Goal: Task Accomplishment & Management: Manage account settings

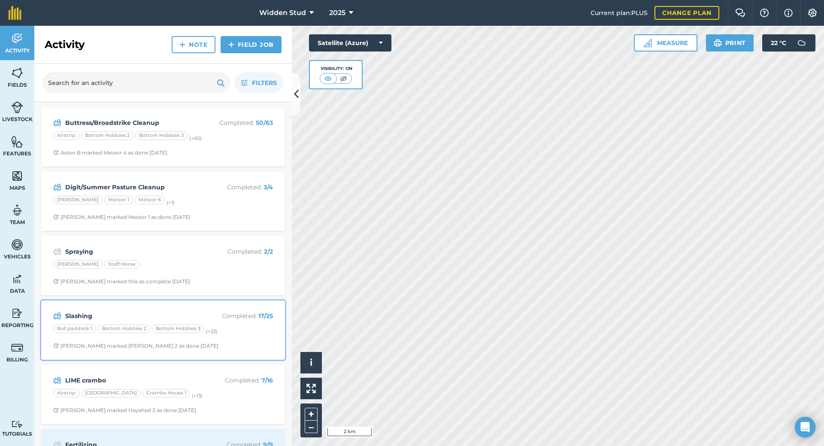
click at [163, 314] on strong "Slashing" at bounding box center [133, 315] width 136 height 9
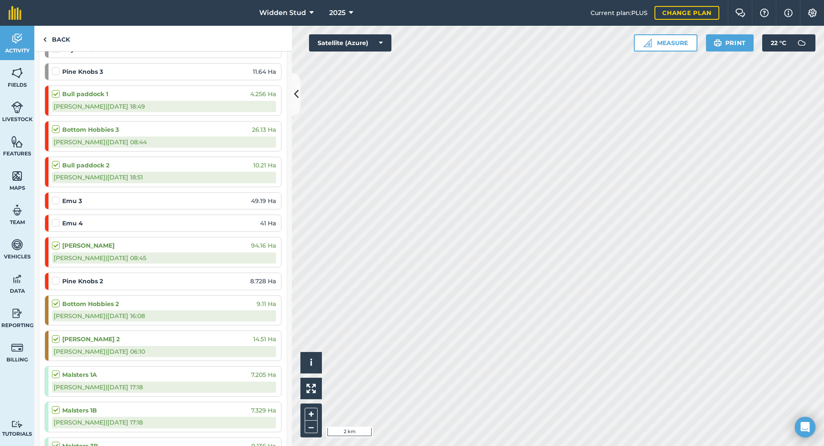
scroll to position [172, 0]
click at [54, 196] on label at bounding box center [57, 196] width 10 height 0
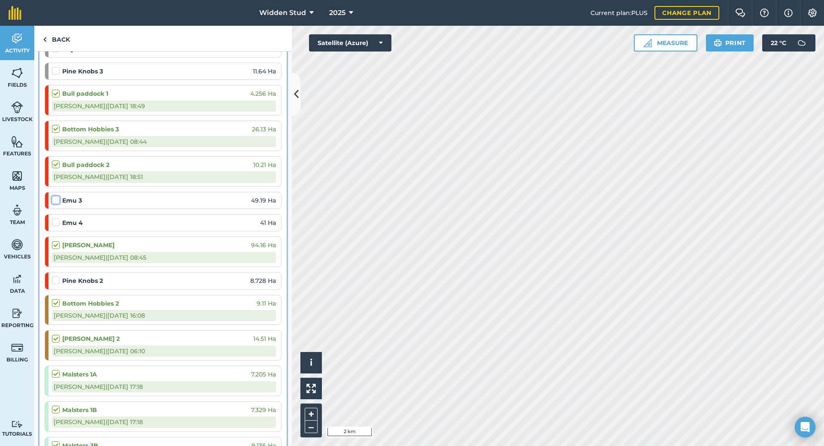
click at [54, 201] on input "checkbox" at bounding box center [55, 199] width 6 height 6
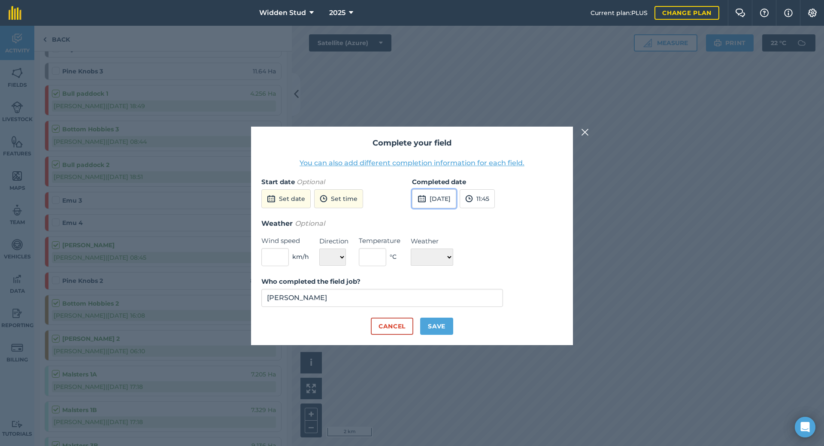
click at [456, 200] on button "[DATE]" at bounding box center [434, 198] width 44 height 19
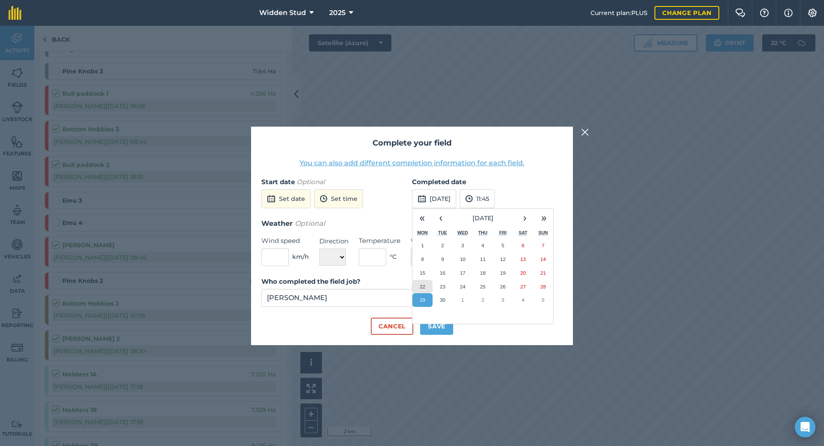
click at [424, 286] on abbr "22" at bounding box center [423, 287] width 6 height 6
click at [438, 326] on button "Save" at bounding box center [436, 325] width 33 height 17
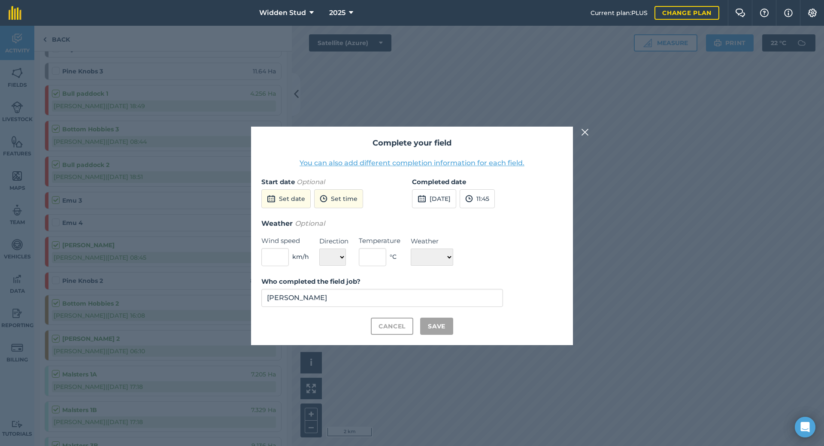
checkbox input "true"
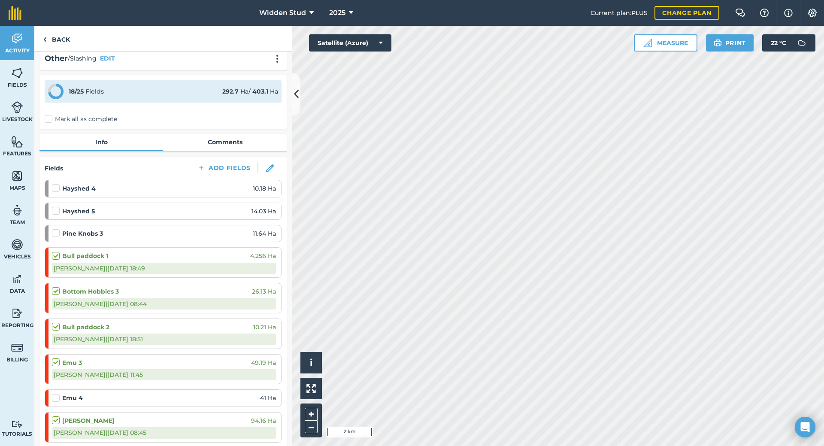
scroll to position [0, 0]
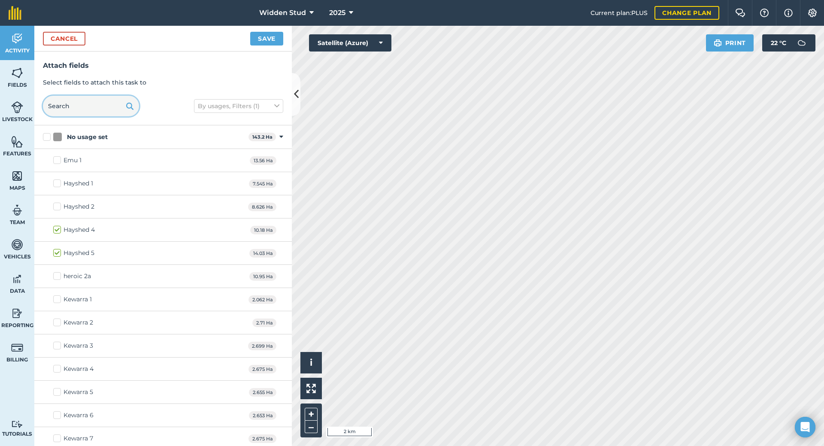
click at [79, 109] on input "text" at bounding box center [91, 106] width 96 height 21
type input "mal"
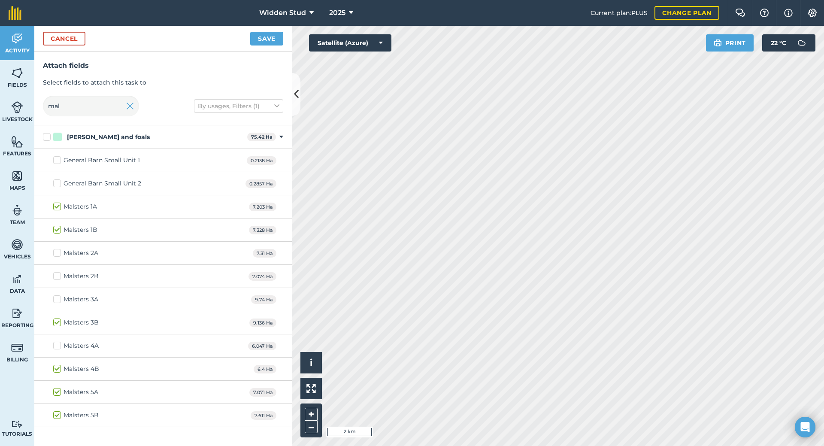
click at [59, 279] on label "Malsters 2B" at bounding box center [75, 276] width 45 height 9
click at [59, 277] on input "Malsters 2B" at bounding box center [56, 275] width 6 height 6
checkbox input "true"
click at [129, 104] on img at bounding box center [130, 106] width 8 height 10
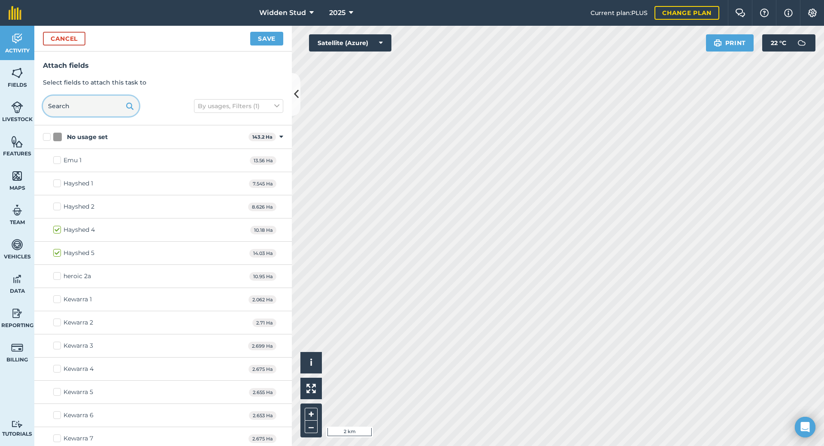
click at [98, 105] on input "text" at bounding box center [91, 106] width 96 height 21
type input "e"
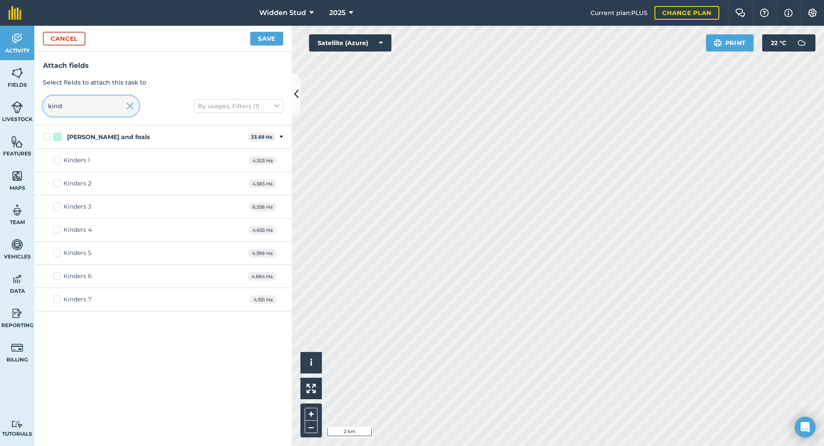
type input "kind"
click at [57, 183] on label "Kinders 2" at bounding box center [72, 183] width 38 height 9
click at [57, 183] on input "Kinders 2" at bounding box center [56, 182] width 6 height 6
checkbox input "true"
click at [125, 104] on input "kind" at bounding box center [91, 106] width 96 height 21
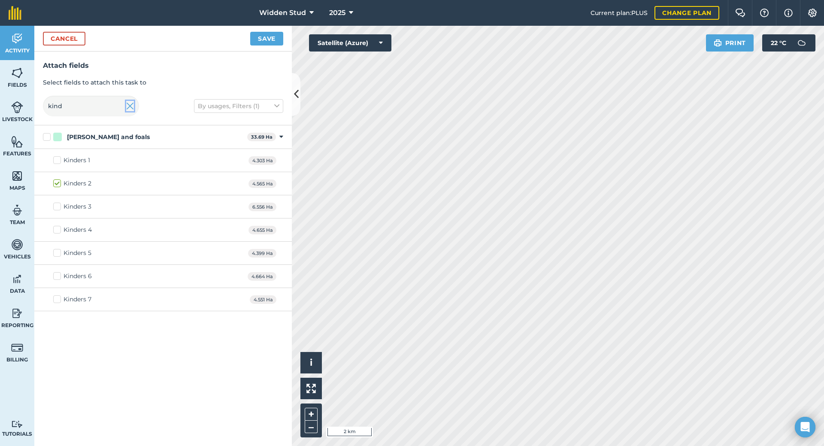
click at [129, 104] on img at bounding box center [130, 106] width 8 height 10
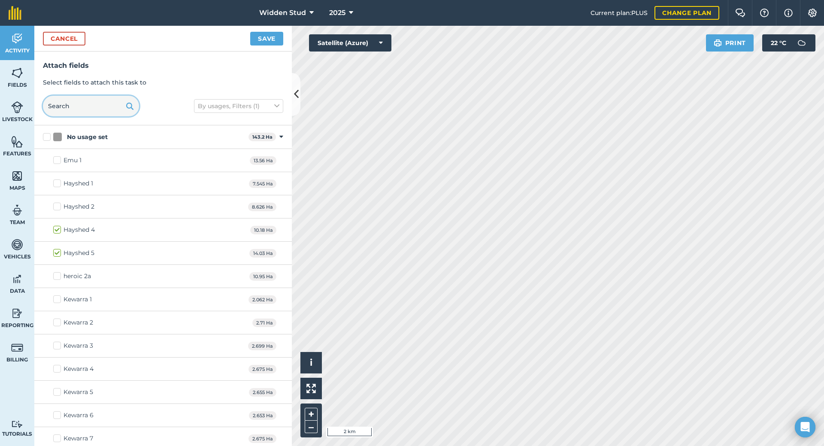
click at [80, 103] on input "text" at bounding box center [91, 106] width 96 height 21
type input "b"
checkbox input "true"
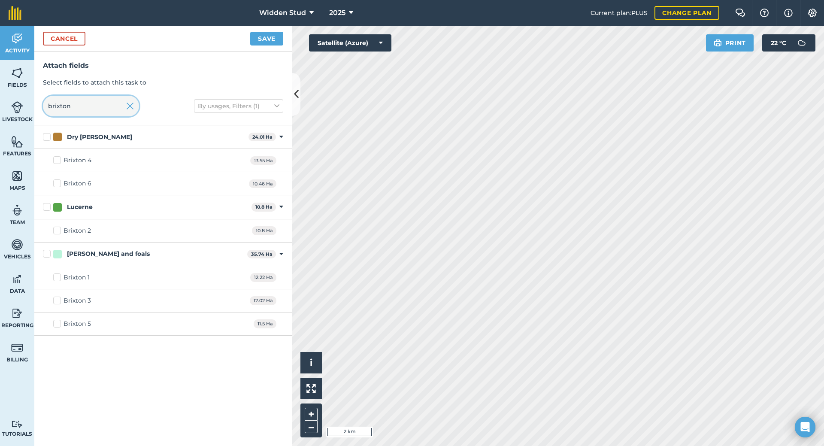
type input "brixton"
click at [55, 158] on label "Brixton 4" at bounding box center [72, 160] width 38 height 9
click at [55, 158] on input "Brixton 4" at bounding box center [56, 159] width 6 height 6
checkbox input "true"
click at [272, 45] on div "Cancel Save" at bounding box center [162, 39] width 257 height 26
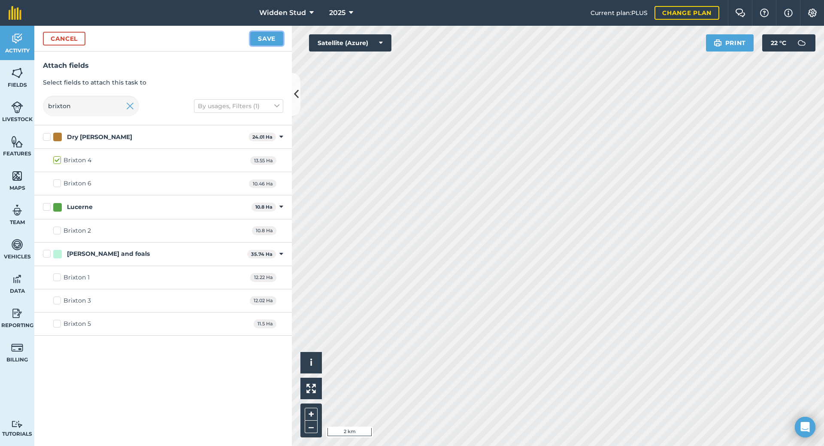
click at [272, 42] on button "Save" at bounding box center [266, 39] width 33 height 14
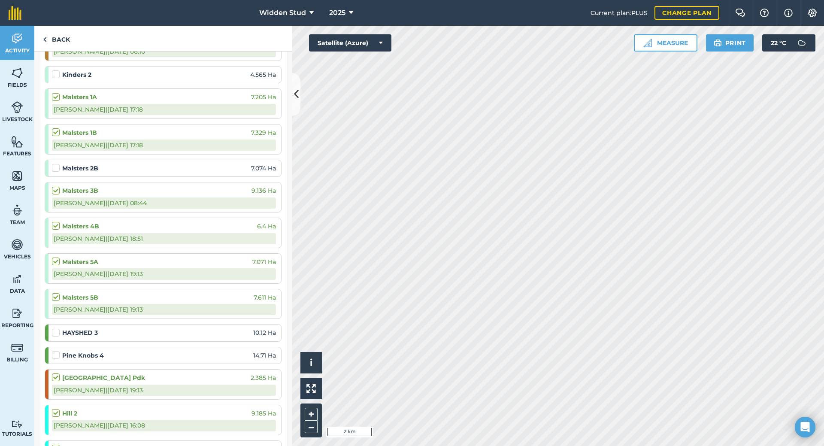
scroll to position [515, 0]
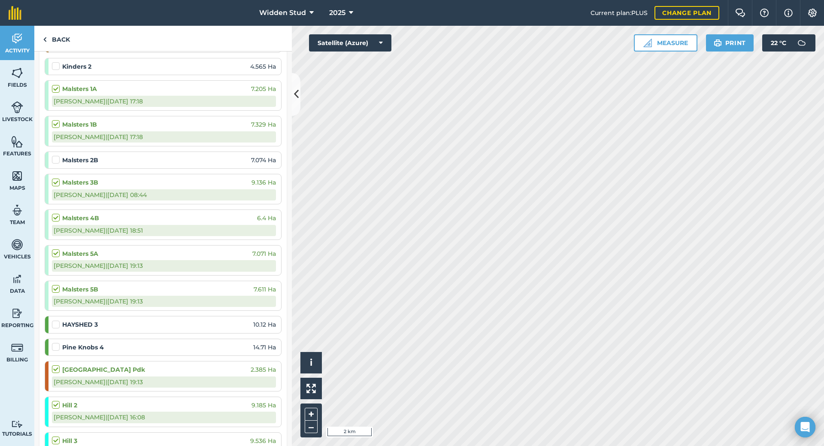
click at [57, 155] on label at bounding box center [57, 155] width 10 height 0
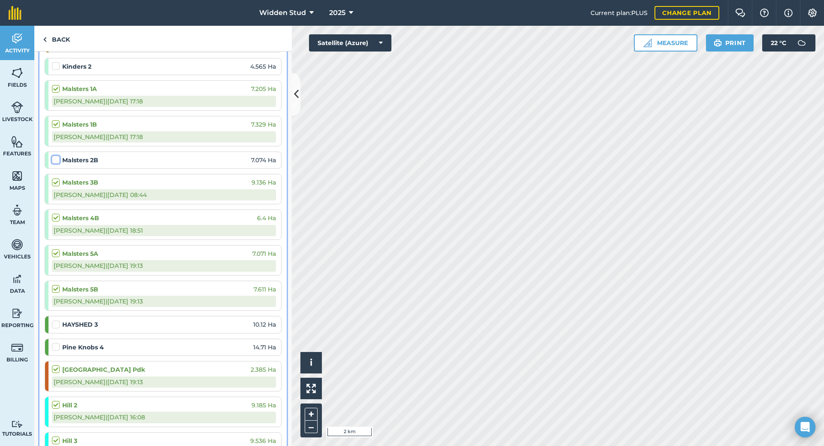
click at [57, 158] on input "checkbox" at bounding box center [55, 158] width 6 height 6
checkbox input "false"
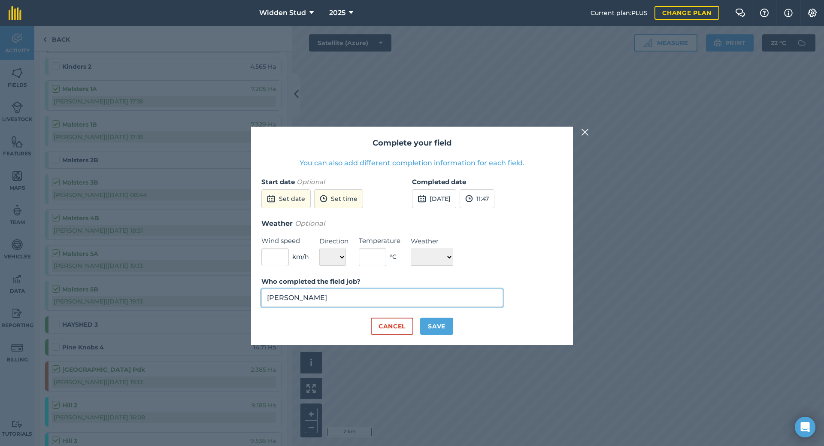
click at [374, 296] on input "[PERSON_NAME]" at bounding box center [381, 298] width 241 height 18
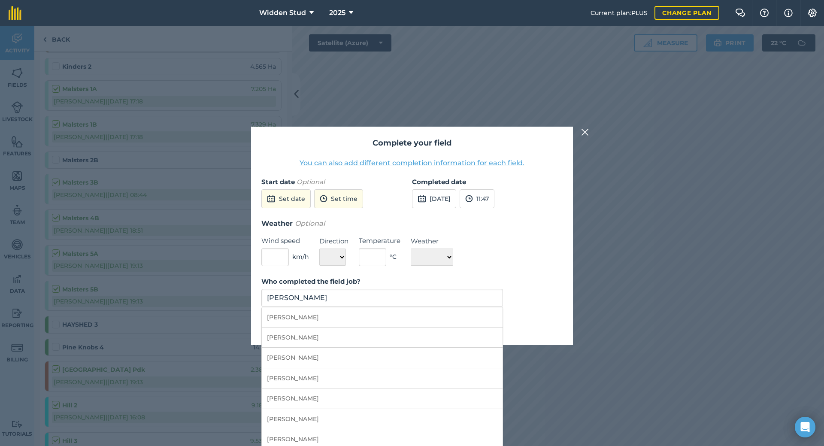
drag, startPoint x: 331, startPoint y: 386, endPoint x: 329, endPoint y: 380, distance: 5.4
click at [331, 386] on li "[PERSON_NAME]" at bounding box center [382, 378] width 241 height 20
type input "[PERSON_NAME]"
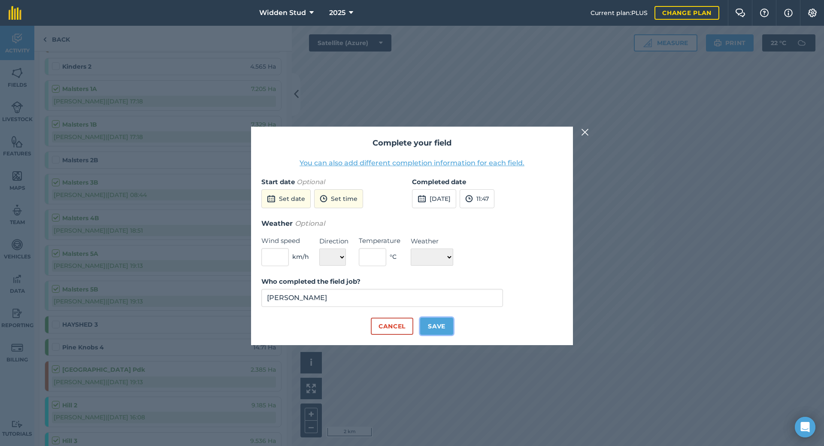
click at [430, 324] on button "Save" at bounding box center [436, 325] width 33 height 17
checkbox input "true"
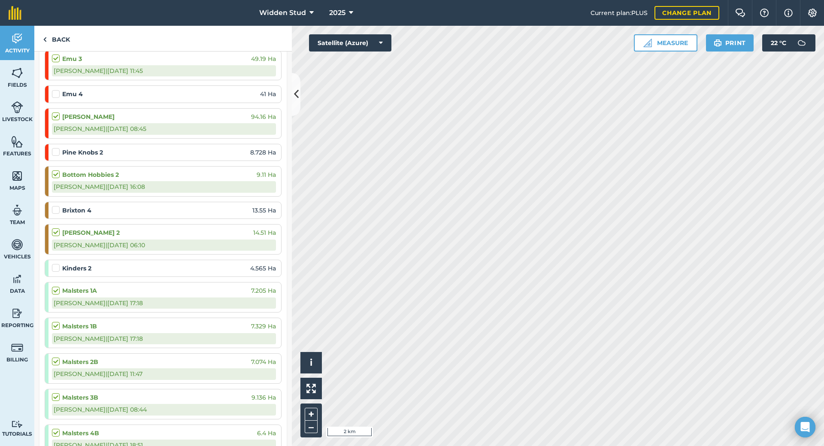
scroll to position [300, 0]
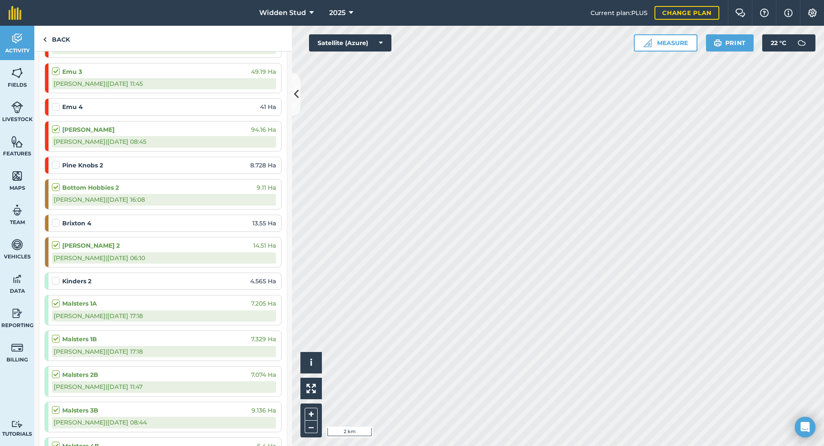
click at [167, 82] on div "[PERSON_NAME] | [DATE] 11:45" at bounding box center [164, 83] width 224 height 11
click at [184, 73] on div "Emu 3 49.19 Ha" at bounding box center [164, 71] width 224 height 9
click at [82, 83] on div "[PERSON_NAME] | [DATE] 11:45" at bounding box center [164, 83] width 224 height 11
click at [75, 76] on strong "Emu 3" at bounding box center [72, 71] width 20 height 9
click at [54, 67] on label at bounding box center [57, 67] width 10 height 0
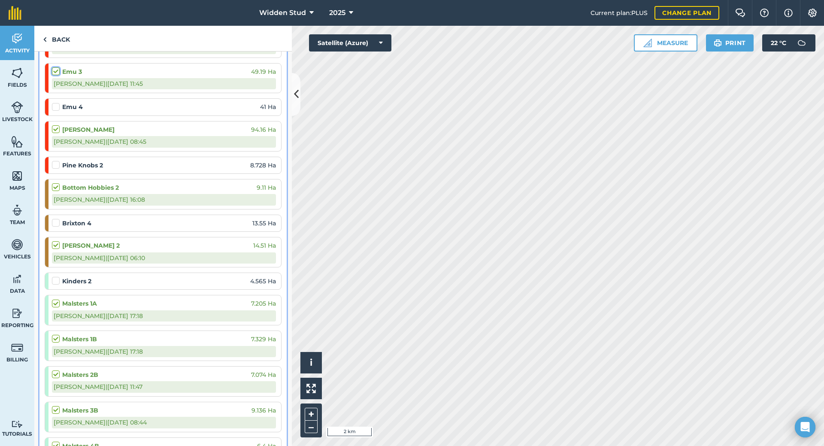
click at [54, 69] on input "checkbox" at bounding box center [55, 70] width 6 height 6
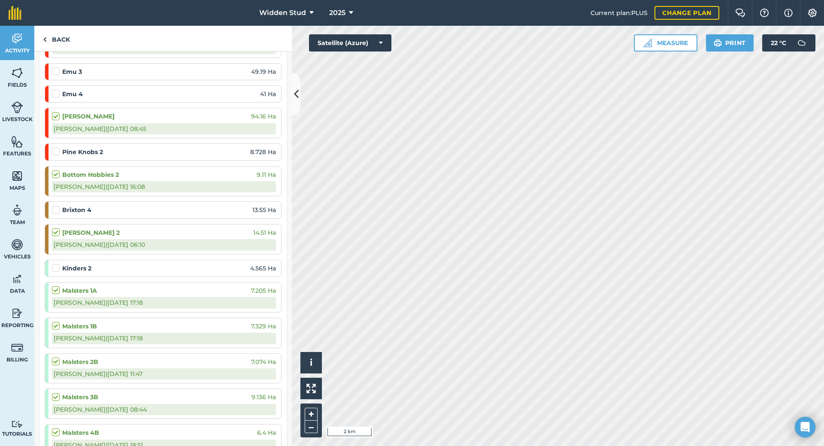
click at [53, 67] on label at bounding box center [57, 67] width 10 height 0
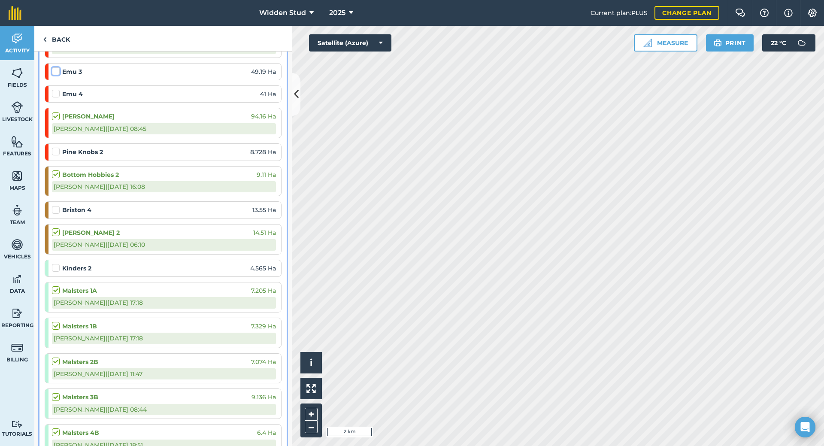
click at [53, 72] on input "checkbox" at bounding box center [55, 70] width 6 height 6
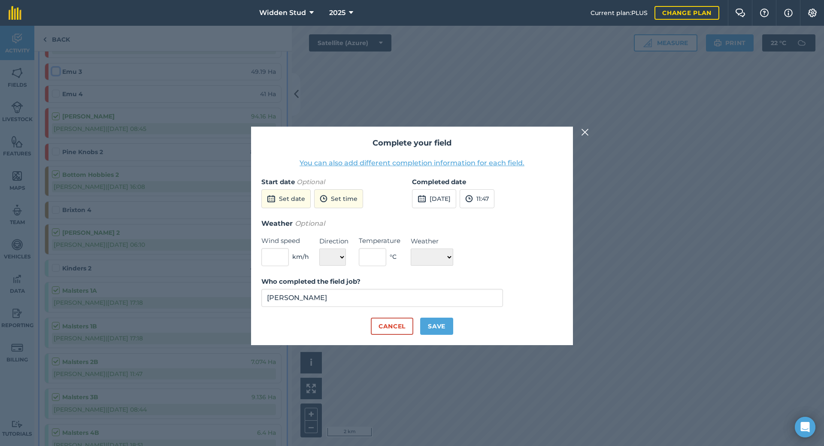
click at [454, 196] on button "[DATE]" at bounding box center [434, 198] width 44 height 19
click at [427, 287] on button "22" at bounding box center [422, 287] width 20 height 14
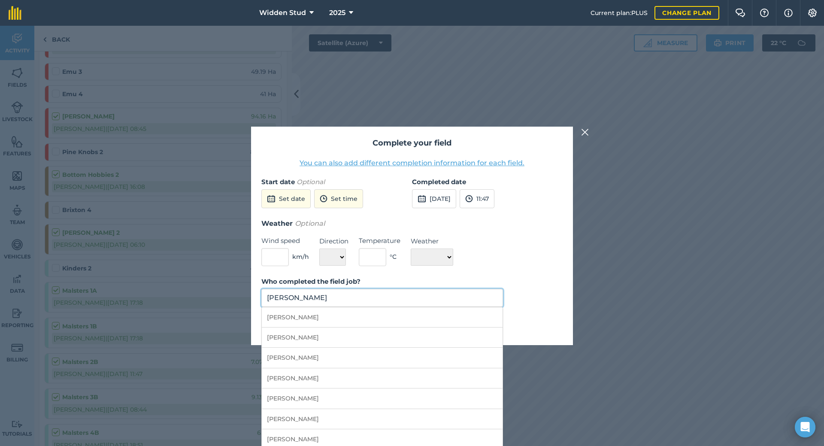
click at [362, 303] on input "[PERSON_NAME]" at bounding box center [381, 298] width 241 height 18
drag, startPoint x: 362, startPoint y: 302, endPoint x: 232, endPoint y: 299, distance: 130.0
click at [232, 299] on div "Complete your field You can also add different completion information for each …" at bounding box center [412, 236] width 824 height 420
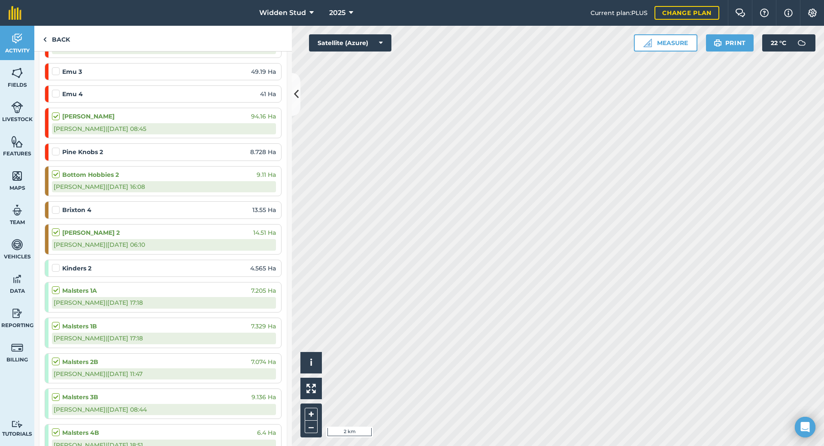
click at [52, 67] on label at bounding box center [57, 67] width 10 height 0
click at [52, 71] on input "checkbox" at bounding box center [55, 70] width 6 height 6
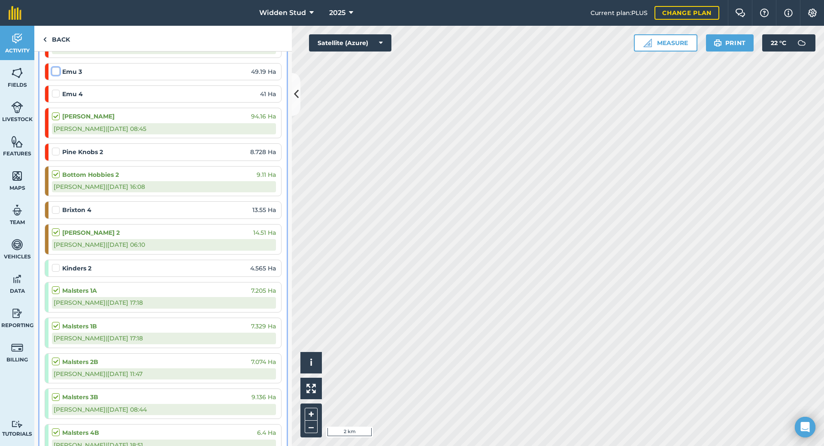
checkbox input "false"
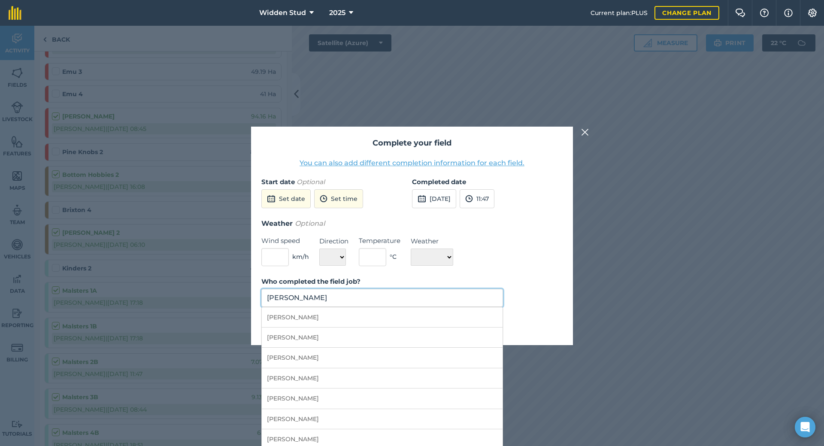
click at [431, 299] on input "[PERSON_NAME]" at bounding box center [381, 298] width 241 height 18
drag, startPoint x: 431, startPoint y: 299, endPoint x: 252, endPoint y: 299, distance: 178.4
click at [252, 299] on div "Complete your field You can also add different completion information for each …" at bounding box center [412, 236] width 322 height 218
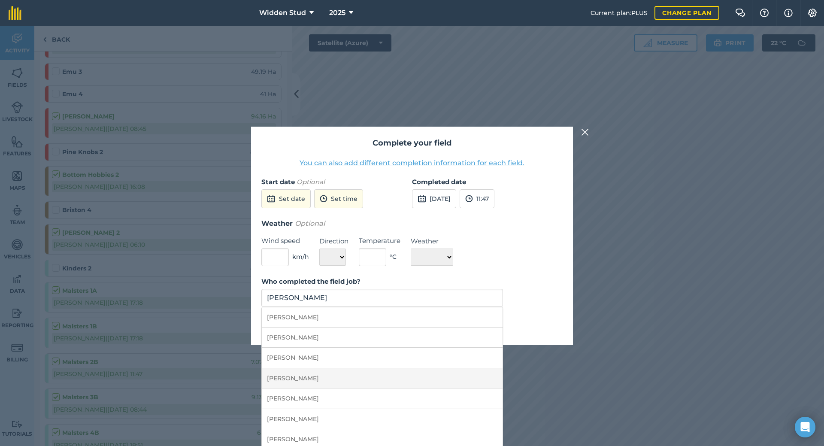
click at [339, 381] on li "[PERSON_NAME]" at bounding box center [382, 378] width 241 height 20
type input "[PERSON_NAME]"
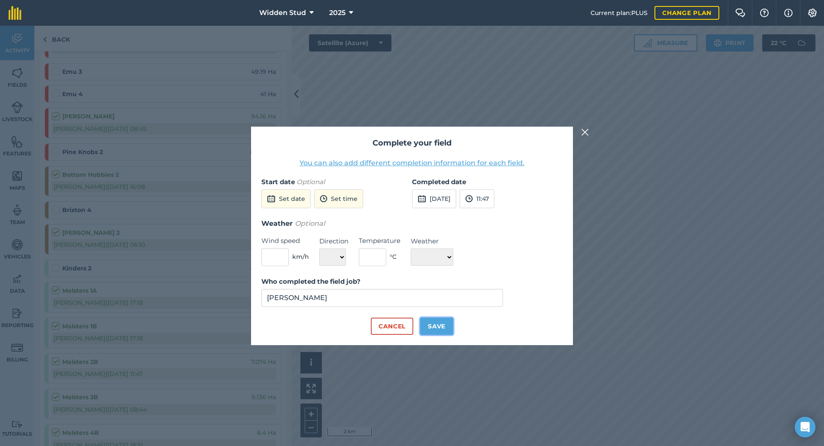
click at [447, 326] on button "Save" at bounding box center [436, 325] width 33 height 17
checkbox input "true"
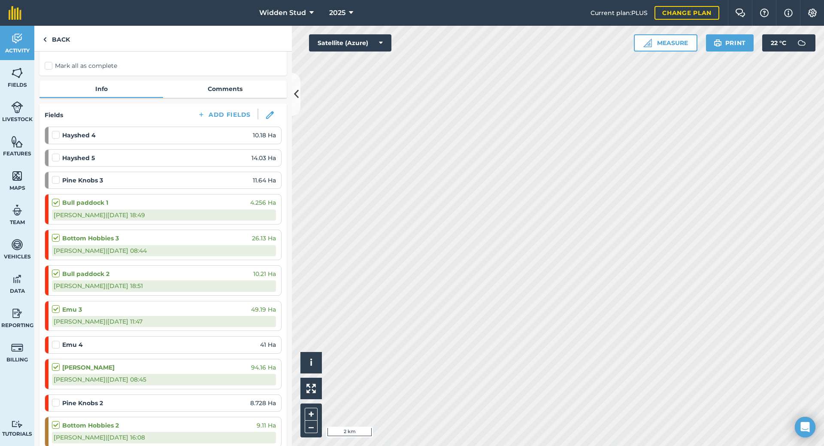
scroll to position [0, 0]
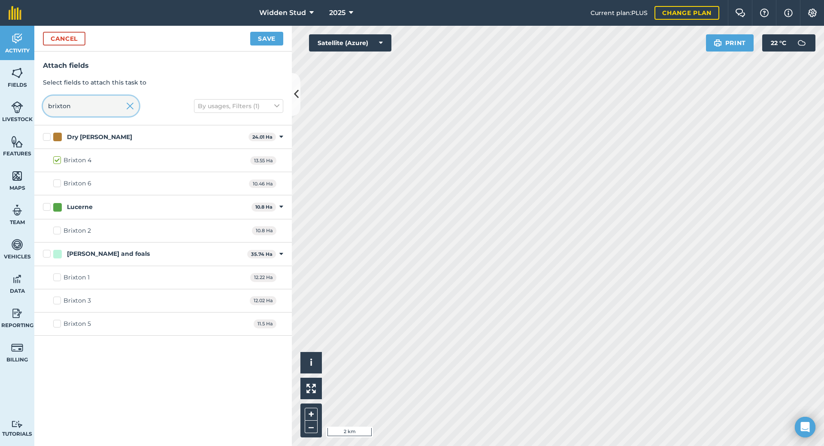
drag, startPoint x: 83, startPoint y: 106, endPoint x: 49, endPoint y: 109, distance: 34.1
click at [49, 109] on input "brixton" at bounding box center [91, 106] width 96 height 21
type input "met"
click at [55, 325] on label "Meteor 8" at bounding box center [71, 322] width 37 height 9
click at [55, 323] on input "Meteor 8" at bounding box center [56, 321] width 6 height 6
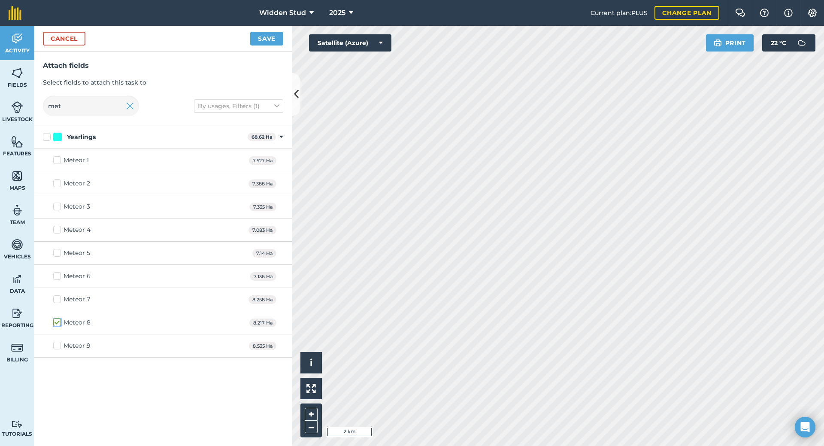
checkbox input "true"
click at [263, 38] on button "Save" at bounding box center [266, 39] width 33 height 14
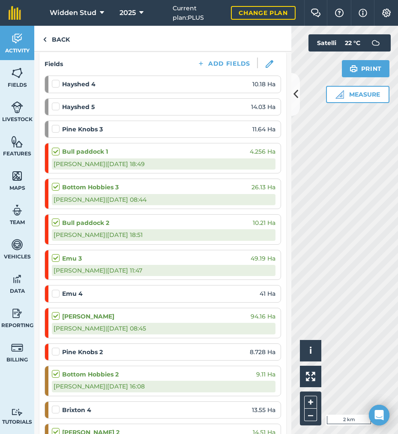
scroll to position [43, 0]
